Goal: Find specific page/section: Find specific page/section

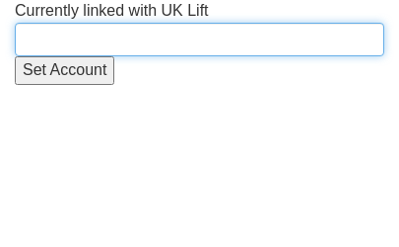
click at [143, 36] on input "text" at bounding box center [200, 40] width 370 height 34
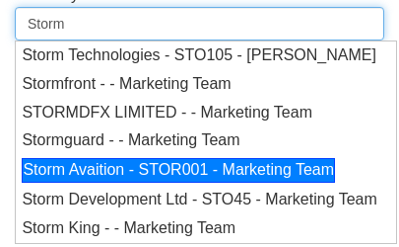
scroll to position [169, 0]
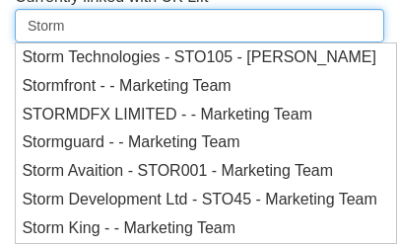
type input "Storm"
